Goal: Transaction & Acquisition: Purchase product/service

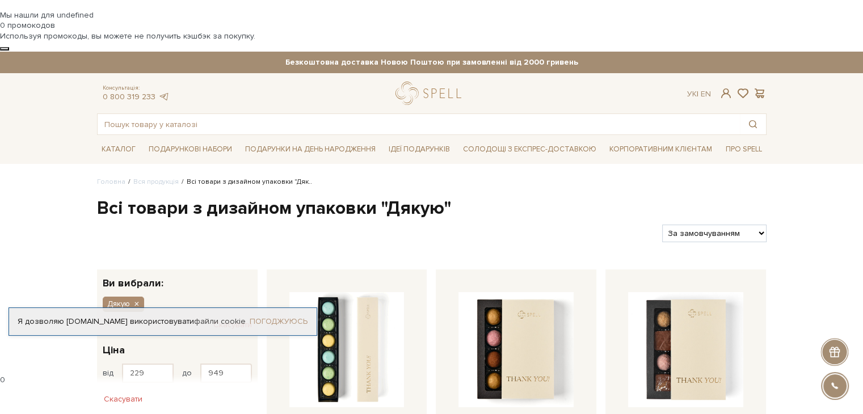
click at [264, 324] on link "Погоджуюсь" at bounding box center [279, 322] width 58 height 10
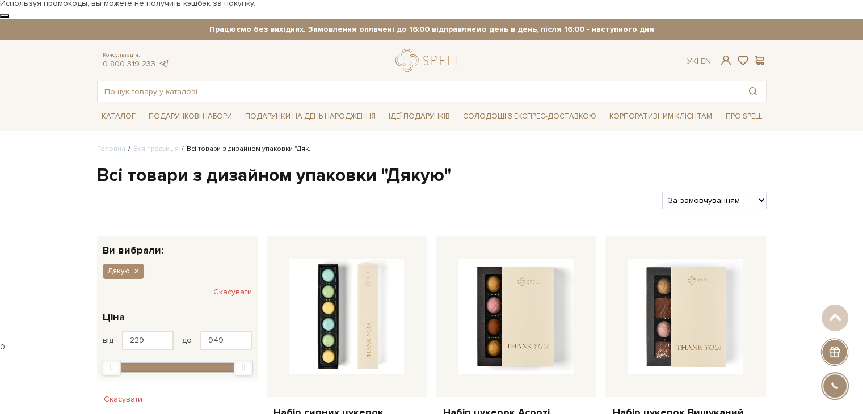
scroll to position [32, 0]
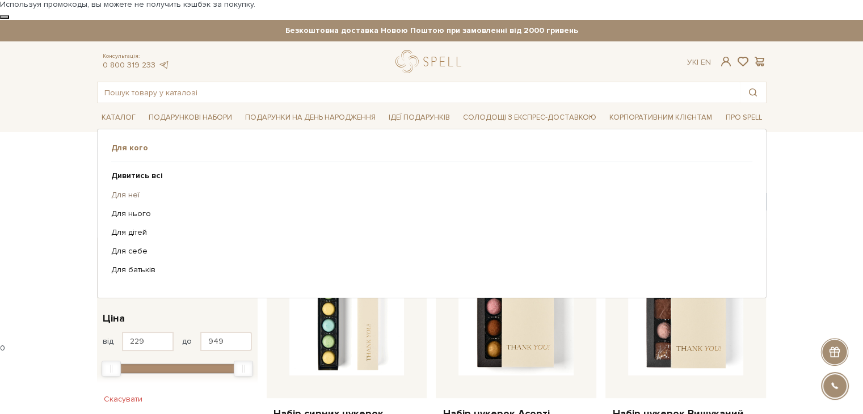
click at [124, 190] on link "Для неї" at bounding box center [427, 195] width 633 height 10
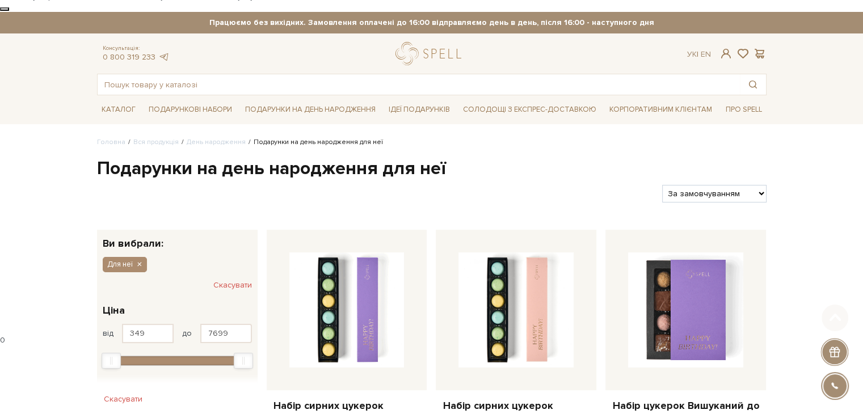
scroll to position [39, 0]
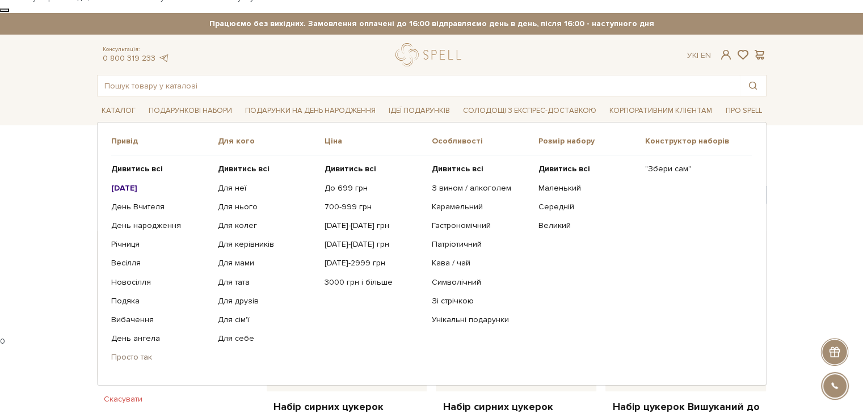
click at [137, 352] on link "Просто так" at bounding box center [160, 357] width 98 height 10
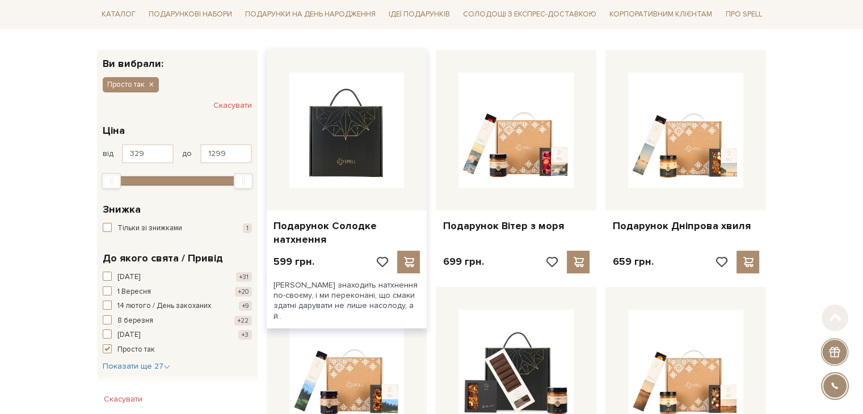
scroll to position [170, 0]
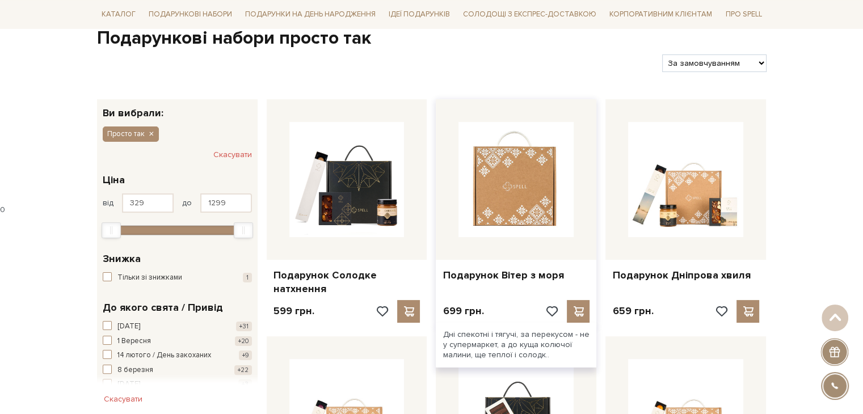
click at [498, 144] on img at bounding box center [515, 179] width 115 height 115
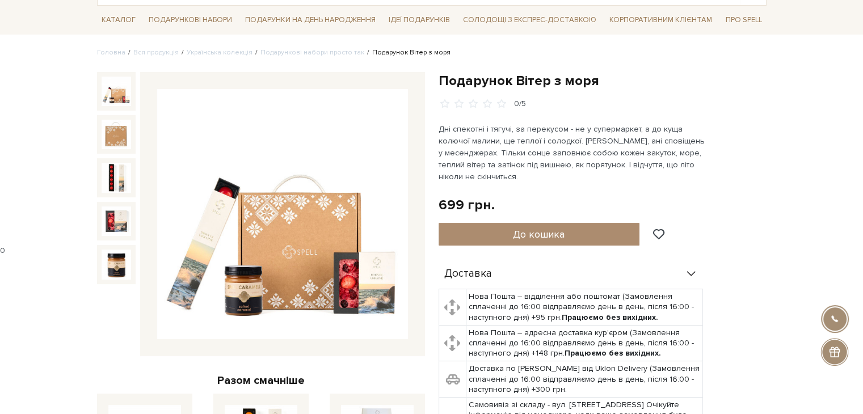
scroll to position [126, 0]
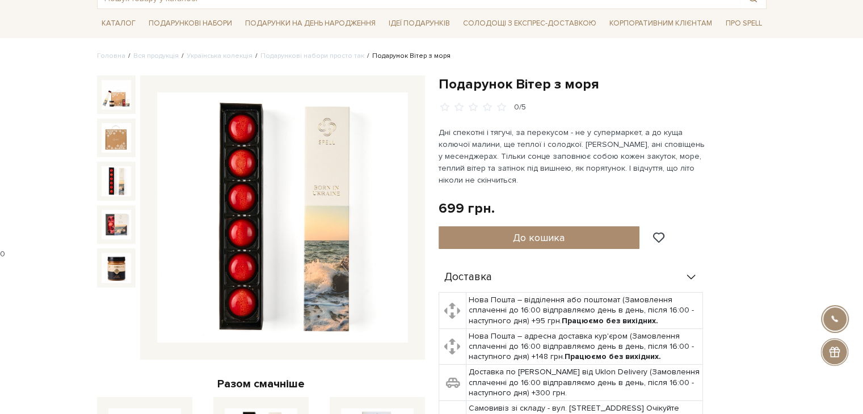
click at [125, 166] on img at bounding box center [117, 181] width 30 height 30
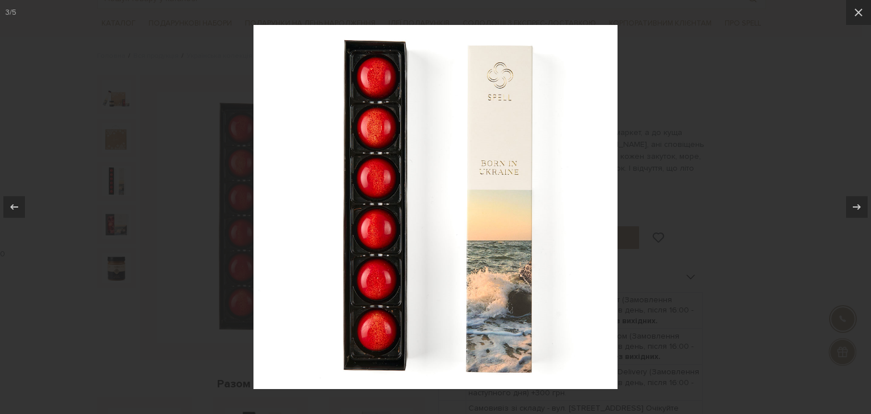
click at [117, 161] on div at bounding box center [435, 207] width 871 height 414
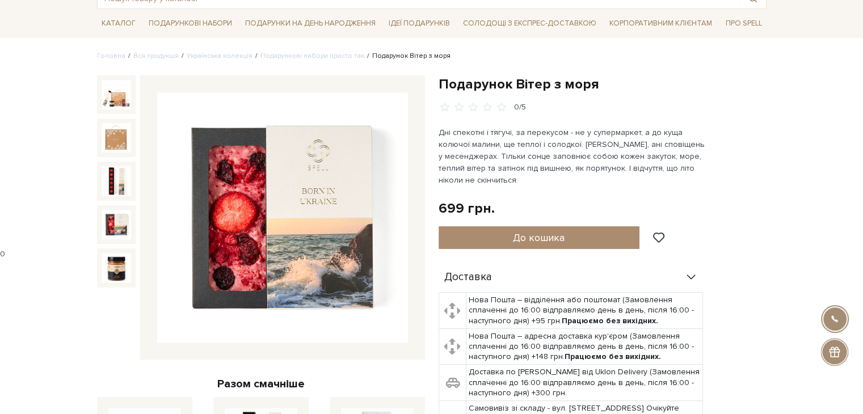
click at [119, 210] on img at bounding box center [117, 225] width 30 height 30
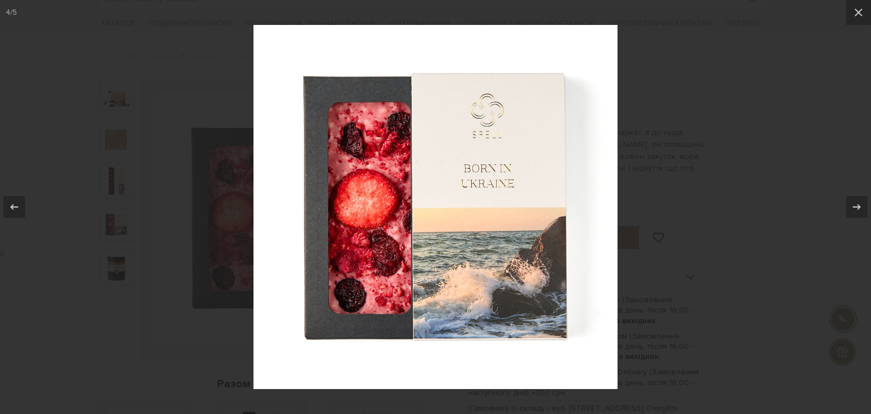
click at [119, 175] on div at bounding box center [435, 207] width 871 height 414
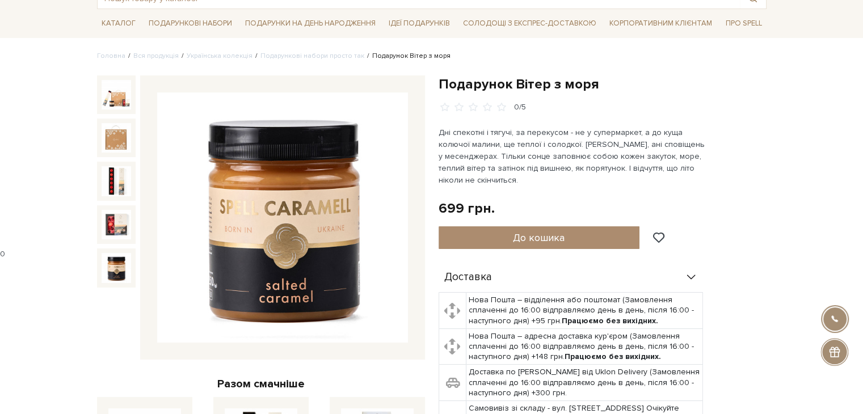
click at [121, 253] on img at bounding box center [117, 268] width 30 height 30
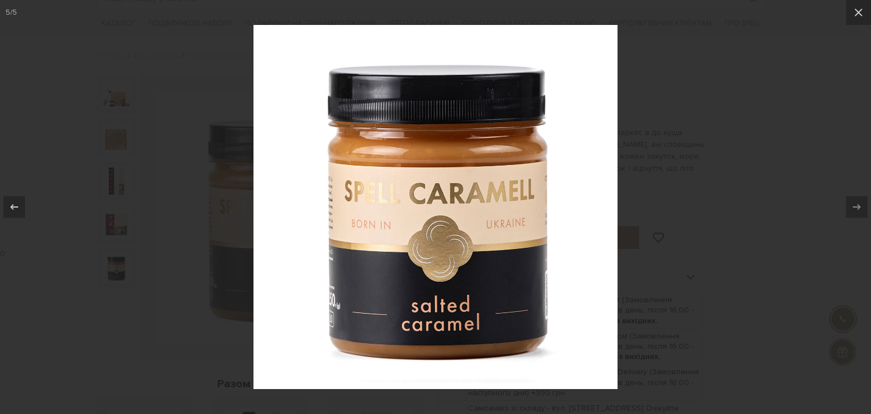
click at [121, 208] on div at bounding box center [435, 207] width 871 height 414
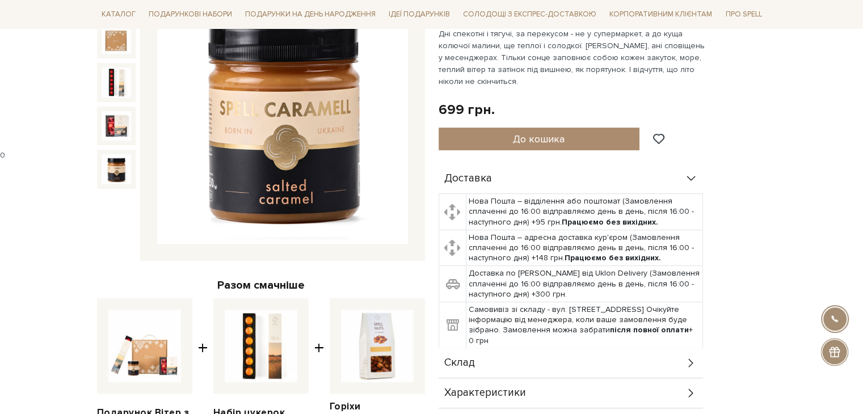
scroll to position [225, 0]
click at [478, 348] on div "Склад" at bounding box center [571, 363] width 264 height 30
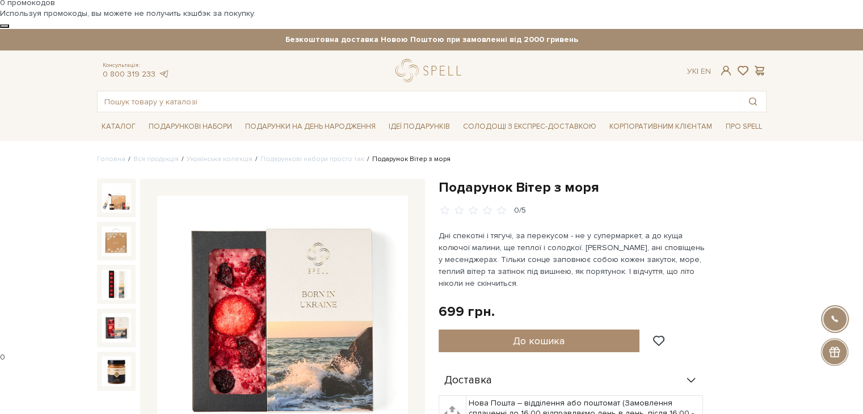
scroll to position [0, 0]
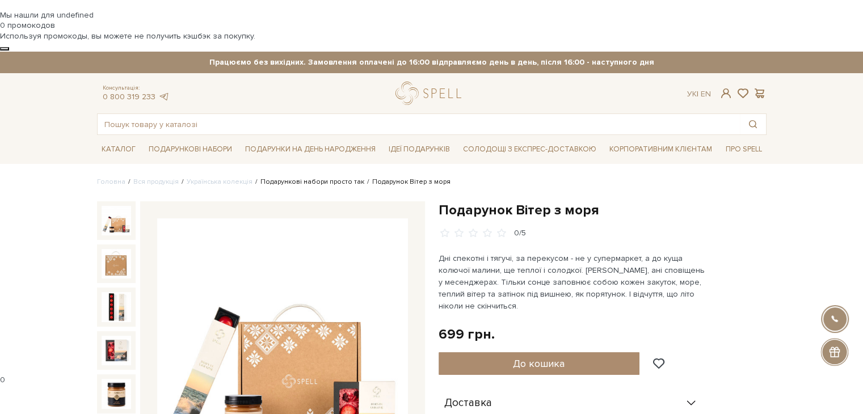
click at [315, 178] on link "Подарункові набори просто так" at bounding box center [312, 182] width 104 height 9
